Goal: Information Seeking & Learning: Find specific fact

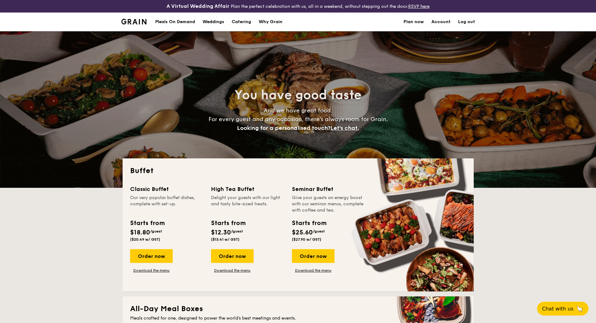
select select
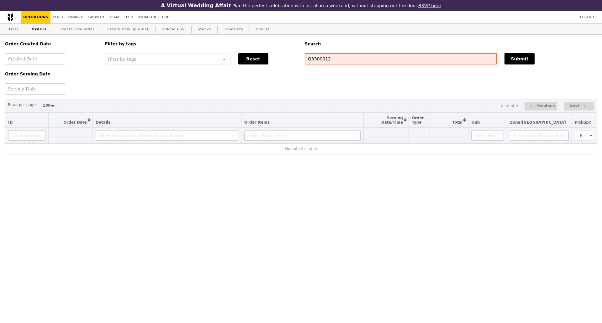
select select "100"
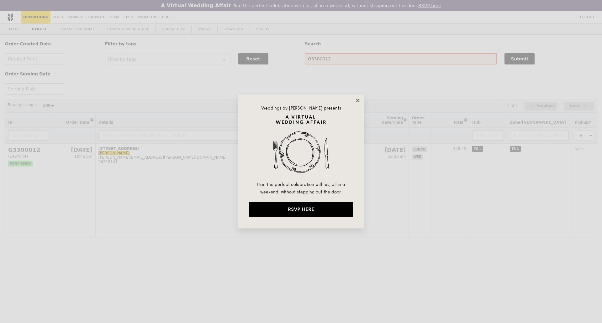
click at [357, 102] on icon at bounding box center [357, 100] width 3 height 3
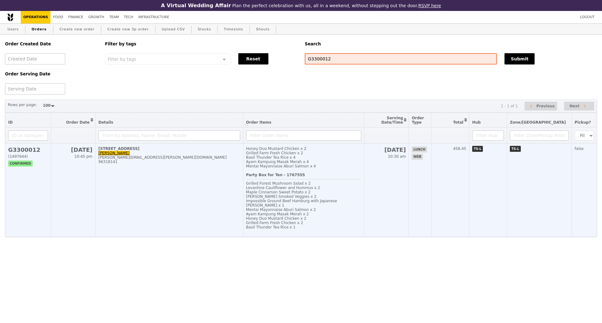
click at [187, 182] on td "101 Irrawaddy Road, #-12-12 Alexandra alexandra.lim@amili.asia 96318141" at bounding box center [169, 190] width 148 height 93
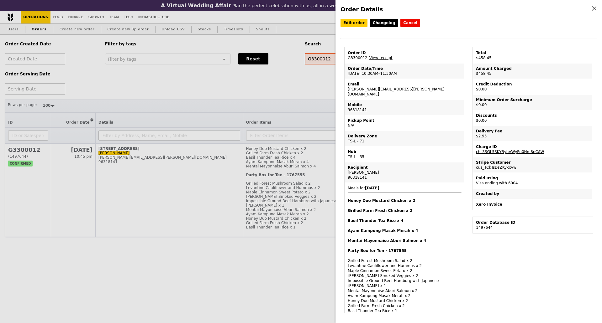
click at [322, 82] on div "Order Details Edit order Changelog Cancel Order ID G3300012 – View receipt Orde…" at bounding box center [301, 161] width 602 height 323
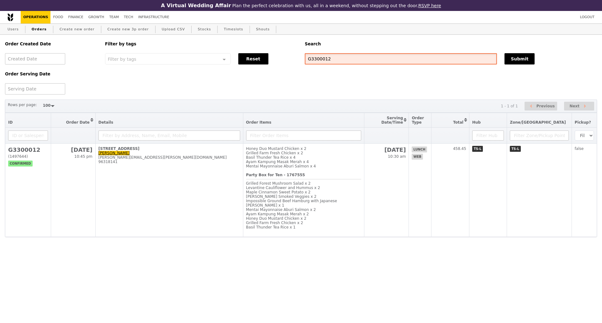
drag, startPoint x: 327, startPoint y: 60, endPoint x: 300, endPoint y: 60, distance: 27.6
click at [300, 60] on div "Order Created Date Order Serving Date Filter by tags Filter by tags Meal_Plan W…" at bounding box center [300, 65] width 599 height 60
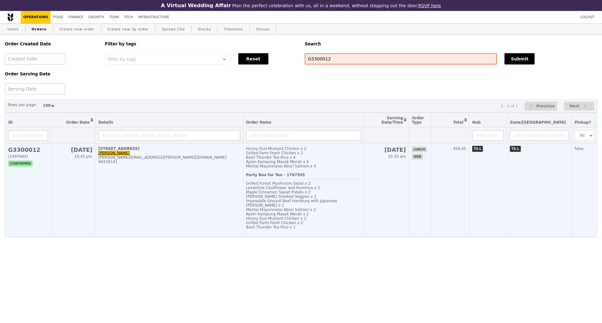
click at [144, 191] on td "101 Irrawaddy Road, #-12-12 Alexandra alexandra.lim@amili.asia 96318141" at bounding box center [169, 190] width 148 height 93
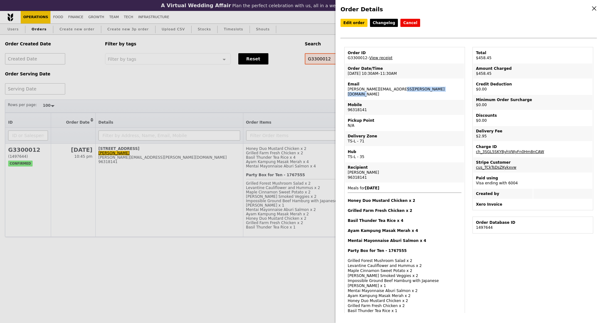
drag, startPoint x: 389, startPoint y: 93, endPoint x: 348, endPoint y: 94, distance: 40.4
click at [348, 94] on td "Email alexandra.lim@amili.asia" at bounding box center [404, 89] width 119 height 20
copy td "alexandra.lim@amili.asia"
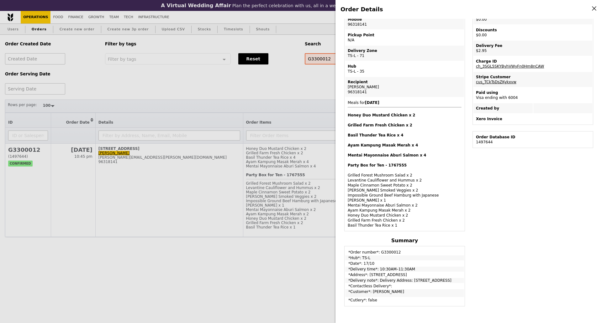
scroll to position [76, 0]
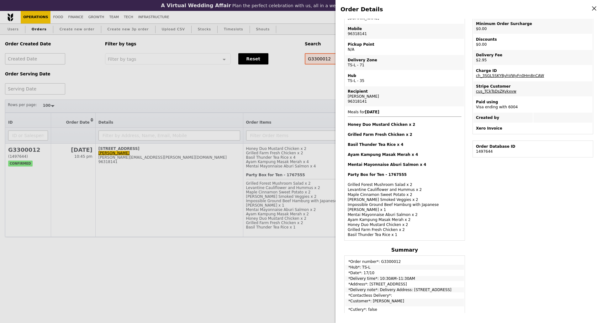
click at [269, 90] on div "Order Details Edit order Changelog Cancel Order ID G3300012 – View receipt Orde…" at bounding box center [301, 161] width 602 height 323
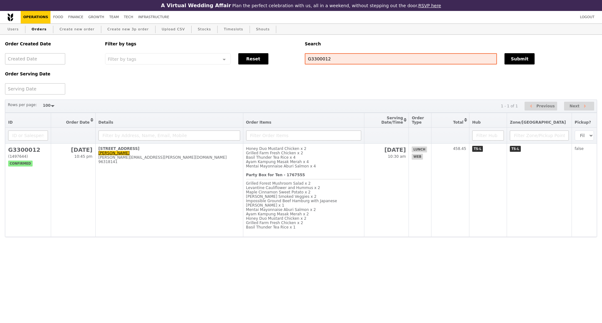
scroll to position [112, 0]
drag, startPoint x: 328, startPoint y: 61, endPoint x: 299, endPoint y: 63, distance: 29.5
click at [299, 63] on div "Order Created Date Order Serving Date Filter by tags Filter by tags Meal_Plan W…" at bounding box center [300, 65] width 599 height 60
paste input "298654"
click at [516, 60] on button "Submit" at bounding box center [519, 58] width 30 height 11
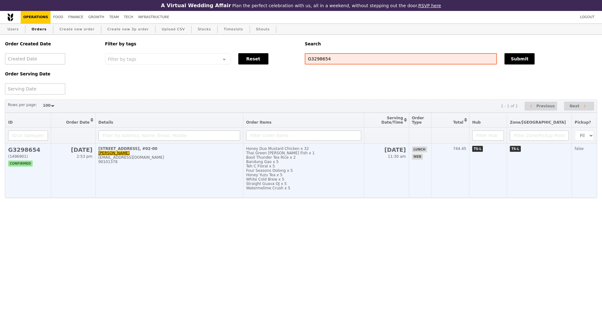
click at [174, 160] on div "ayu.ramlee@astrazeneca.com" at bounding box center [169, 157] width 142 height 4
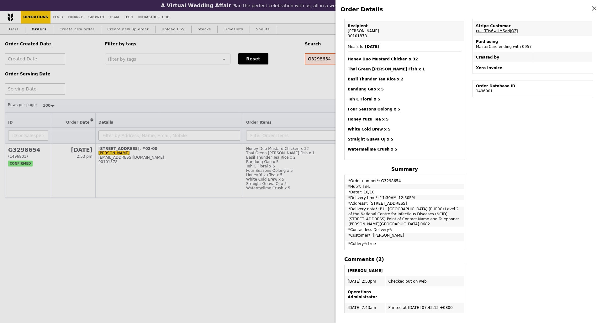
scroll to position [198, 0]
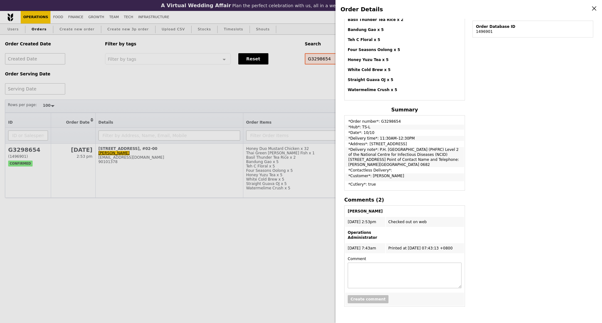
drag, startPoint x: 126, startPoint y: 91, endPoint x: 146, endPoint y: 104, distance: 23.2
click at [126, 91] on div "Order Details Edit order Changelog Cancel Order ID G3298654 – View receipt Orde…" at bounding box center [301, 161] width 602 height 323
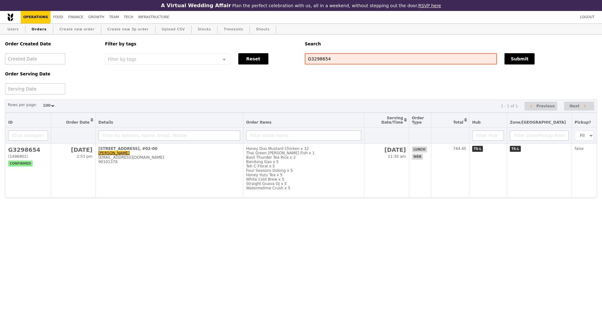
scroll to position [230, 0]
drag, startPoint x: 310, startPoint y: 62, endPoint x: 294, endPoint y: 62, distance: 16.6
click at [294, 62] on div "Order Created Date Order Serving Date Filter by tags Filter by tags Meal_Plan W…" at bounding box center [300, 65] width 599 height 60
paste input "168"
click at [516, 59] on button "Submit" at bounding box center [519, 58] width 30 height 11
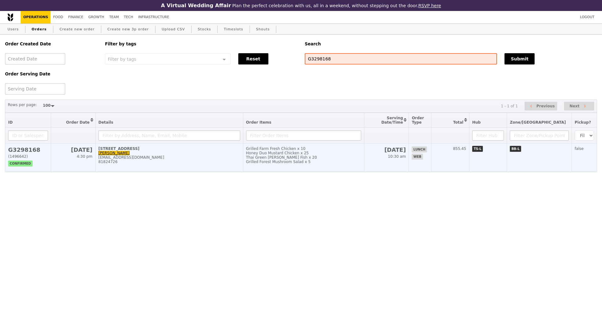
click at [152, 160] on div "jhoong@novomind.com" at bounding box center [169, 157] width 142 height 4
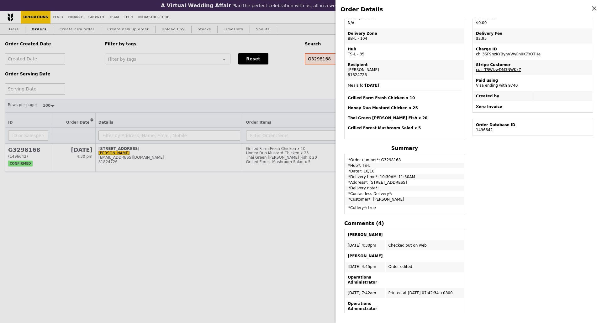
scroll to position [59, 0]
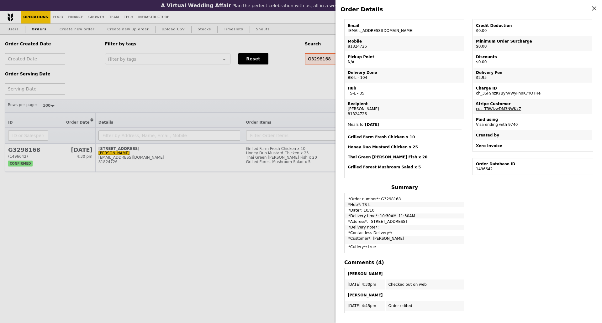
click at [105, 221] on div "Order Details Edit order Changelog Cancel Order ID G3298168 – View receipt Orde…" at bounding box center [301, 161] width 602 height 323
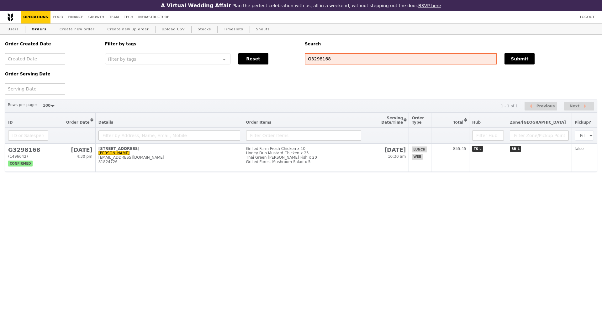
scroll to position [90, 0]
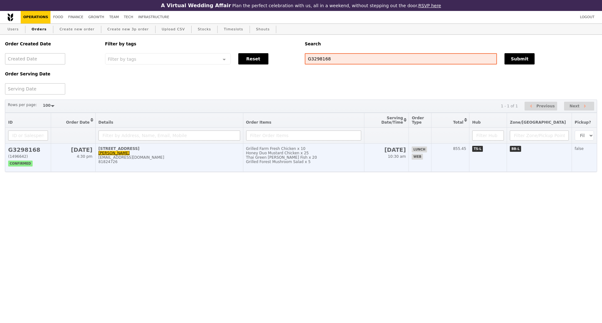
click at [213, 164] on div "81824726" at bounding box center [169, 162] width 142 height 4
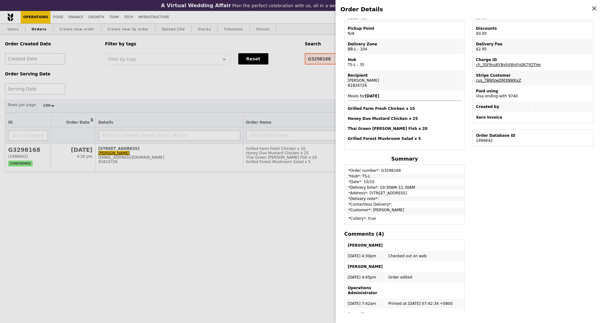
scroll to position [39, 0]
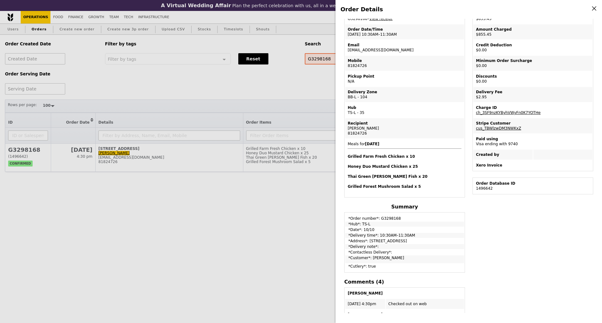
click at [358, 19] on td "Order ID G3298168 – View receipt" at bounding box center [404, 16] width 119 height 15
copy td "G3298168"
drag, startPoint x: 287, startPoint y: 90, endPoint x: 312, endPoint y: 66, distance: 34.1
click at [287, 89] on div "Order Details Edit order Changelog Cancel Order ID G3298168 – View receipt Orde…" at bounding box center [301, 161] width 602 height 323
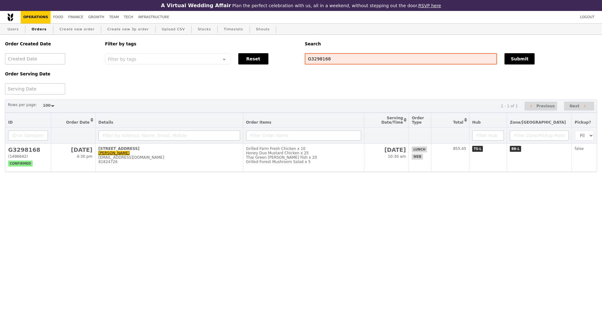
scroll to position [65, 0]
click at [313, 63] on input "G3298168" at bounding box center [401, 58] width 192 height 11
paste input "9816"
click at [524, 59] on button "Submit" at bounding box center [519, 58] width 30 height 11
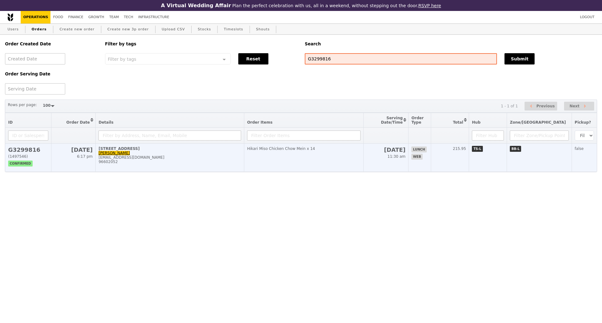
click at [165, 164] on div "96602052" at bounding box center [169, 162] width 143 height 4
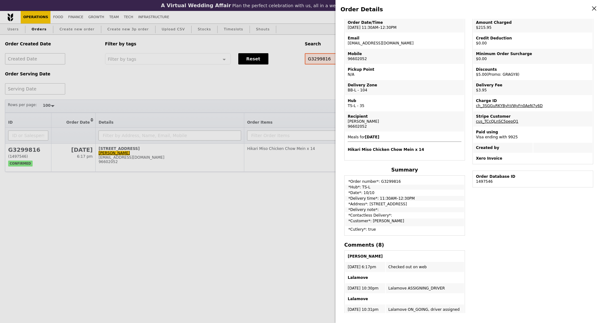
scroll to position [39, 0]
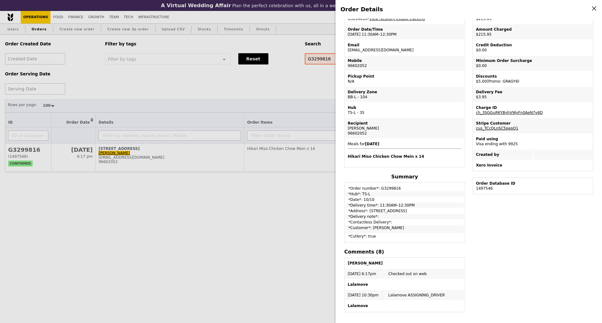
click at [317, 70] on div "Order Details Edit order Changelog Cancel Order ID G3299816 – View receipt | Pi…" at bounding box center [301, 161] width 602 height 323
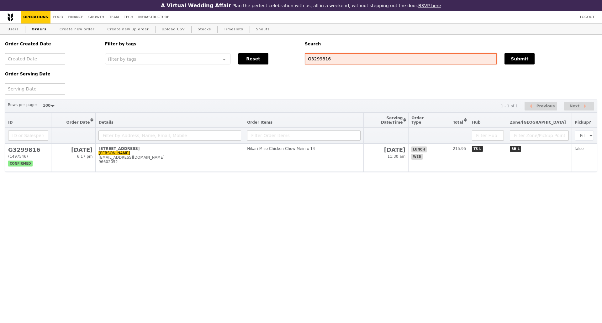
scroll to position [65, 0]
click at [326, 59] on input "G3299816" at bounding box center [401, 58] width 192 height 11
paste input "8654"
type input "G3298654"
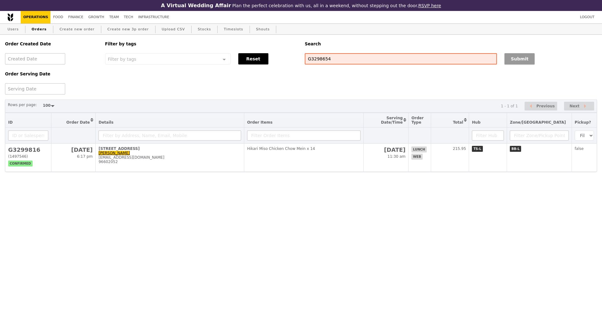
drag, startPoint x: 520, startPoint y: 60, endPoint x: 515, endPoint y: 60, distance: 5.3
click at [520, 60] on button "Submit" at bounding box center [519, 58] width 30 height 11
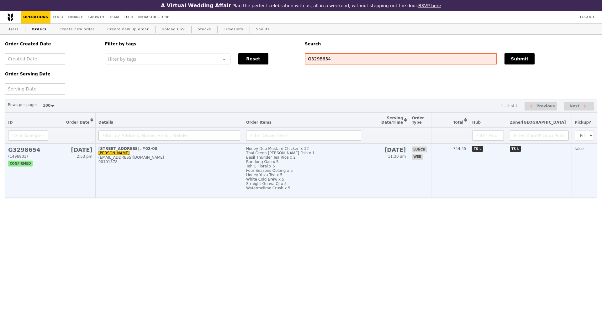
click at [201, 182] on td "16 Jalan Tan Tock Seng, #02-00 Ayu Ramlee ayu.ramlee@astrazeneca.com 90101378" at bounding box center [169, 171] width 148 height 54
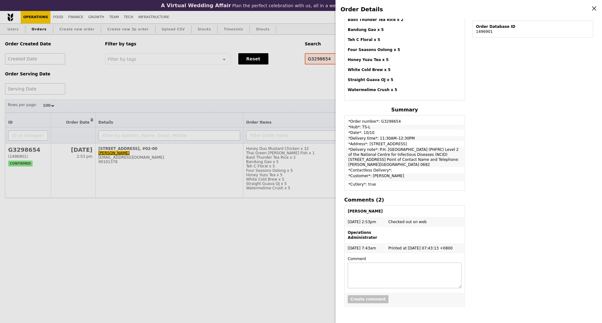
scroll to position [198, 0]
drag, startPoint x: 389, startPoint y: 160, endPoint x: 394, endPoint y: 164, distance: 6.7
click at [394, 164] on td "*Delivery note*: P.H. Feng Research Centre (PHFRC) Level 2 of the National Cent…" at bounding box center [404, 157] width 119 height 20
copy td "Point of Contact Name and Telephone: Chenhui Yang, 8905 0682"
click at [406, 166] on td "*Delivery note*: P.H. Feng Research Centre (PHFRC) Level 2 of the National Cent…" at bounding box center [404, 157] width 119 height 20
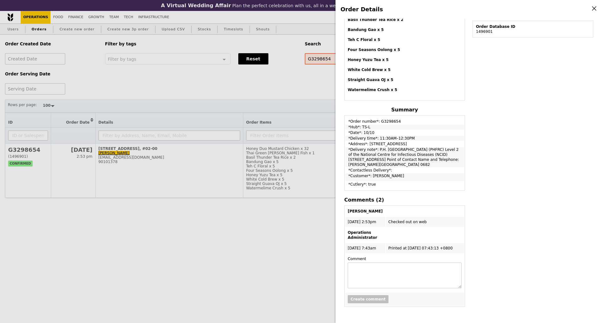
drag, startPoint x: 390, startPoint y: 159, endPoint x: 396, endPoint y: 164, distance: 7.8
click at [396, 164] on td "*Delivery note*: P.H. Feng Research Centre (PHFRC) Level 2 of the National Cent…" at bounding box center [404, 157] width 119 height 20
copy td "Point of Contact Name and Telephone: Chenhui Yang, 8905 0682"
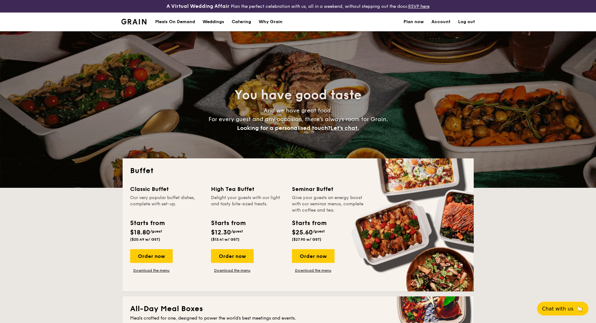
select select
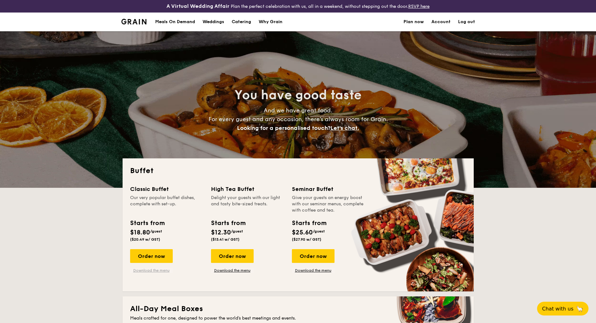
click at [141, 269] on link "Download the menu" at bounding box center [151, 270] width 43 height 5
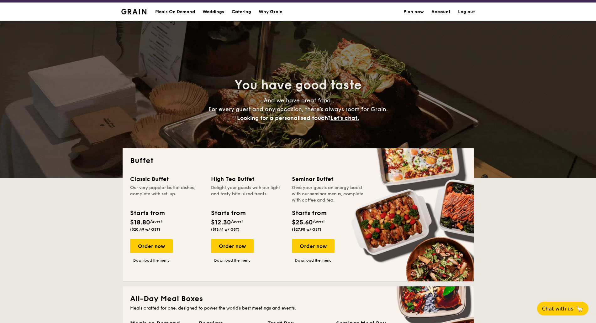
scroll to position [39, 0]
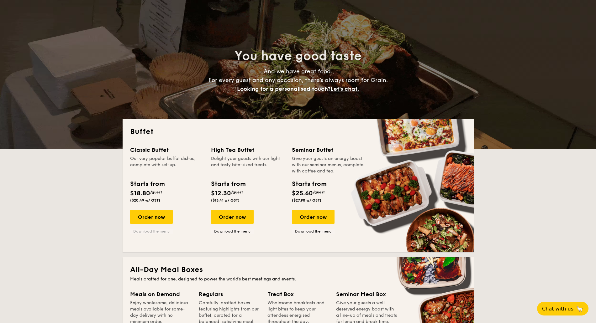
click at [157, 232] on link "Download the menu" at bounding box center [151, 231] width 43 height 5
